Goal: Task Accomplishment & Management: Manage account settings

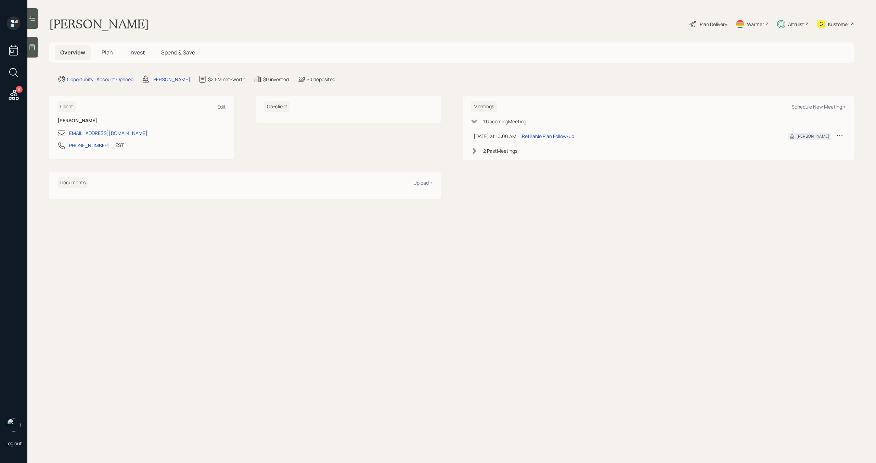
click at [12, 97] on icon at bounding box center [14, 95] width 12 height 12
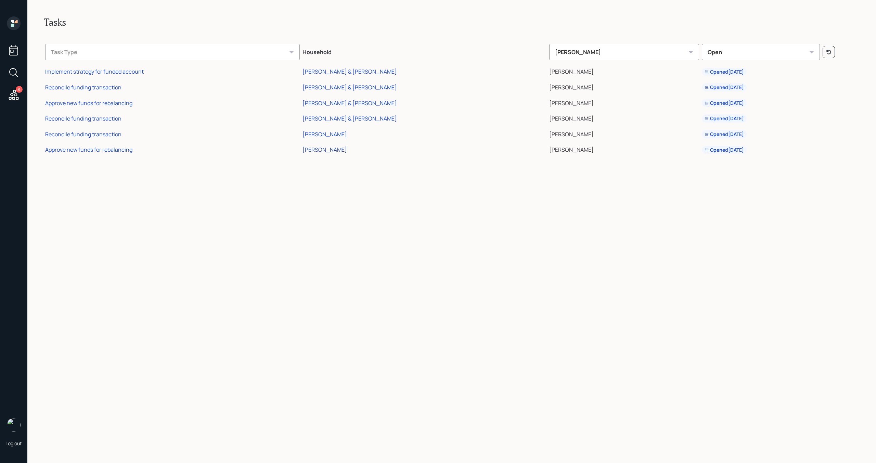
click at [347, 149] on div "[PERSON_NAME]" at bounding box center [324, 150] width 44 height 8
